Goal: Information Seeking & Learning: Learn about a topic

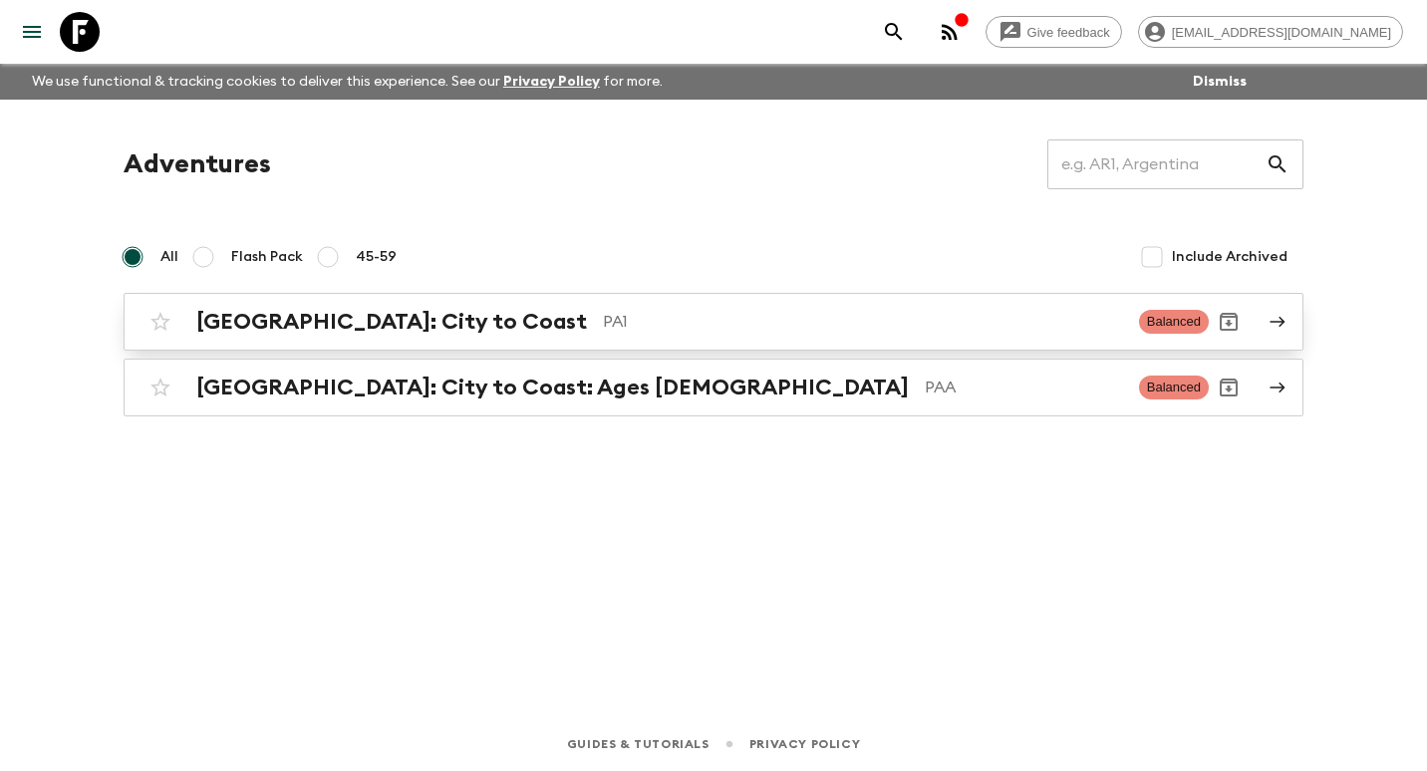
click at [603, 327] on p "PA1" at bounding box center [863, 322] width 520 height 24
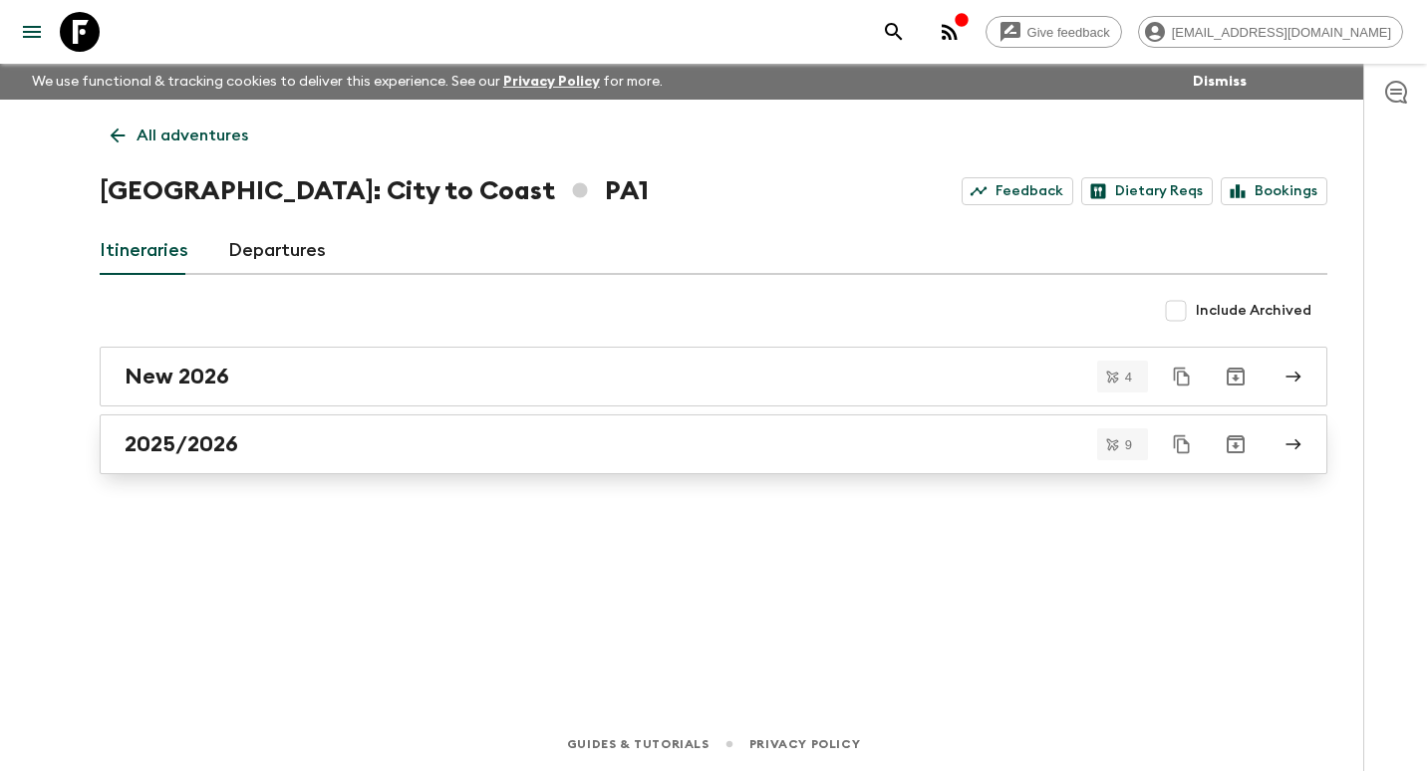
click at [308, 442] on div "2025/2026" at bounding box center [695, 444] width 1140 height 26
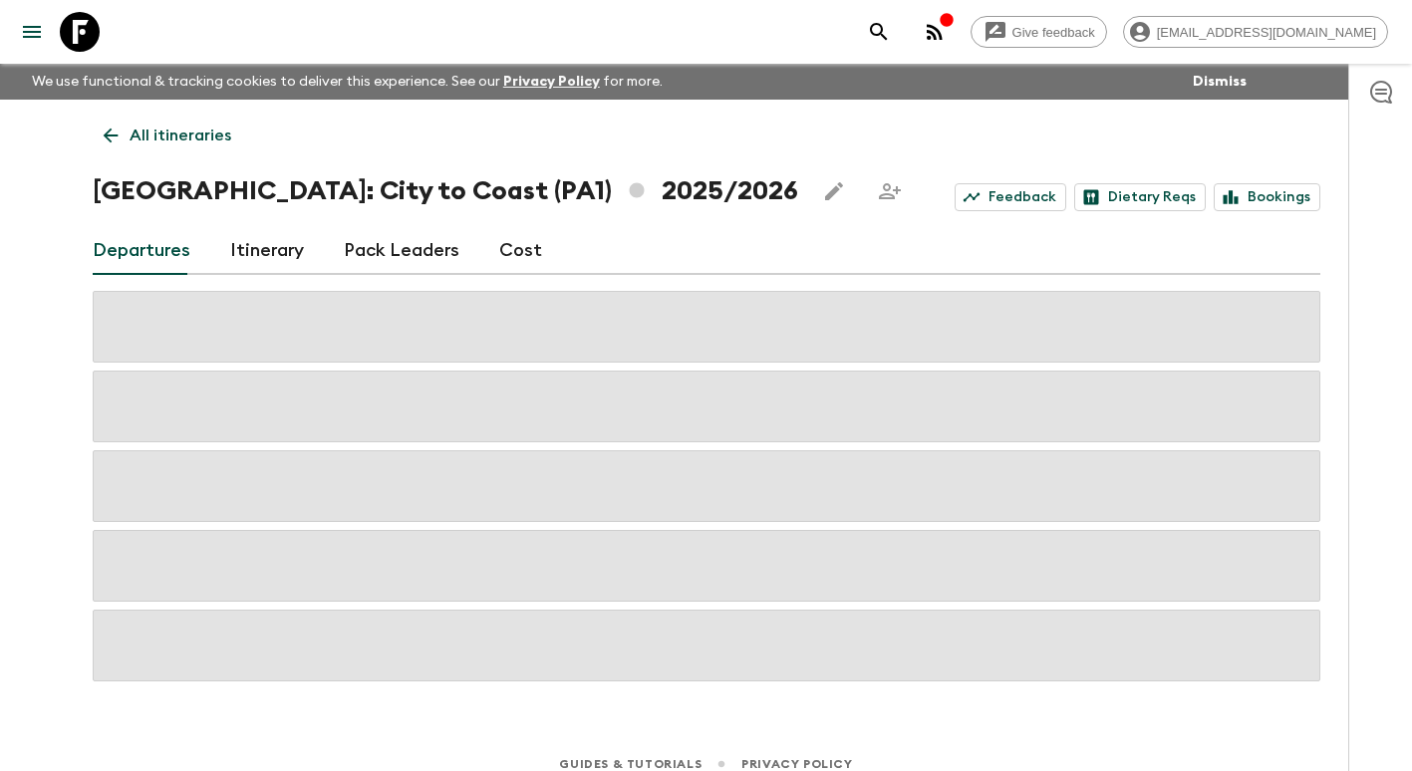
click at [265, 247] on link "Itinerary" at bounding box center [267, 251] width 74 height 48
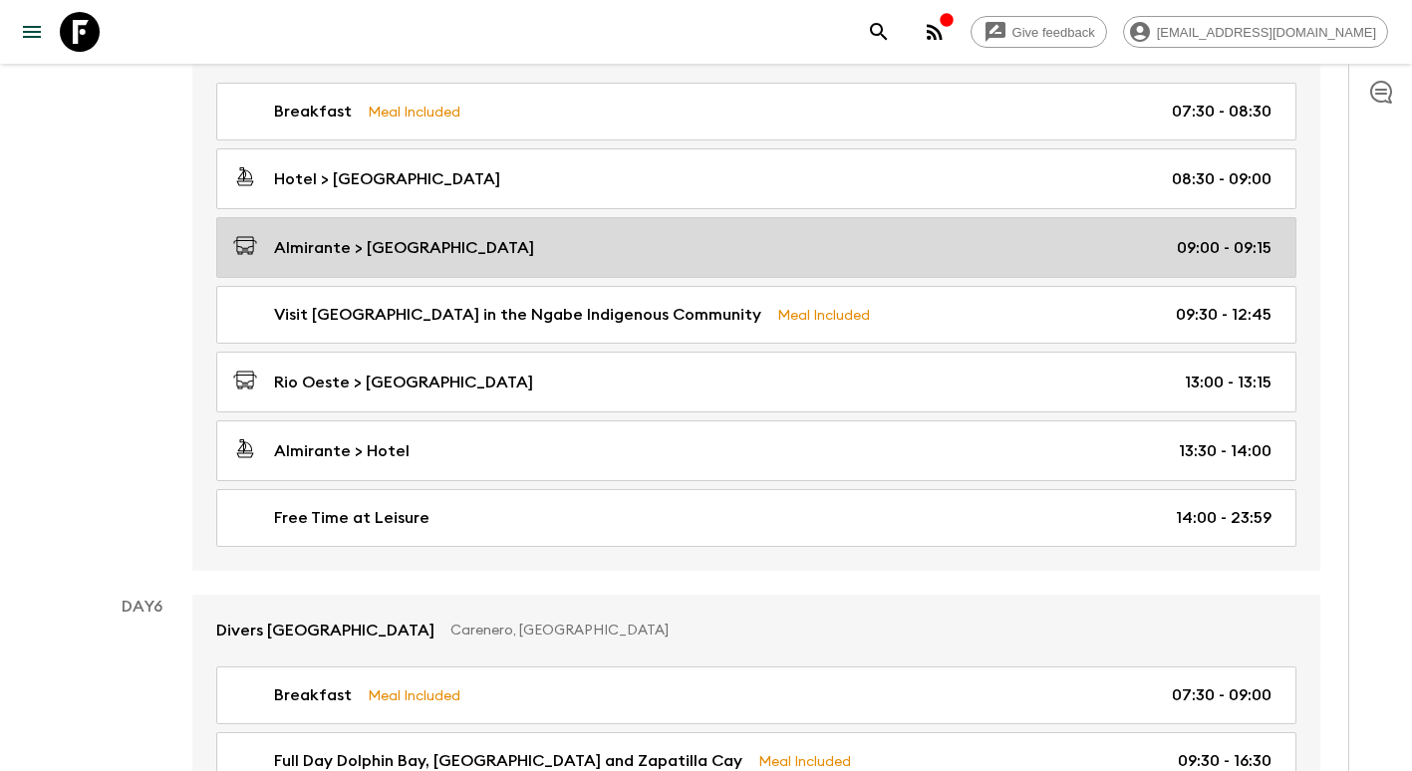
scroll to position [1992, 0]
